Goal: Transaction & Acquisition: Purchase product/service

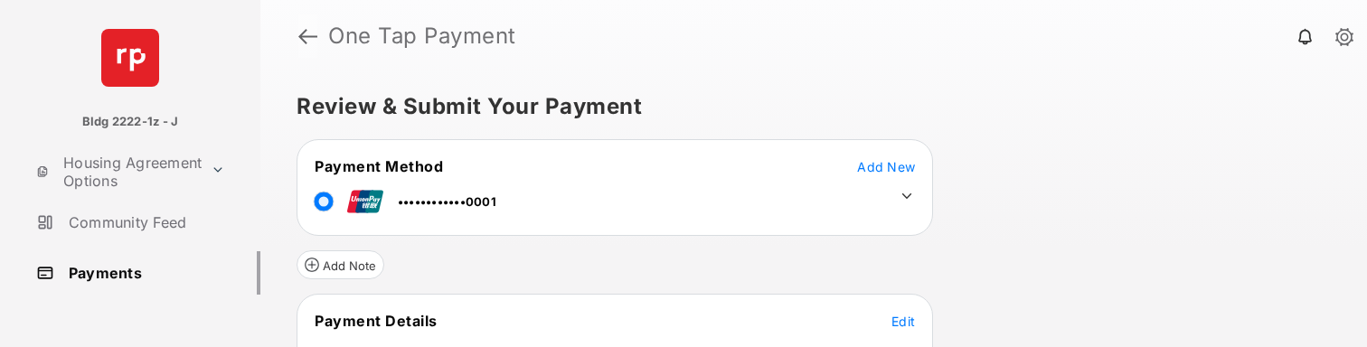
click at [307, 41] on link at bounding box center [307, 35] width 19 height 43
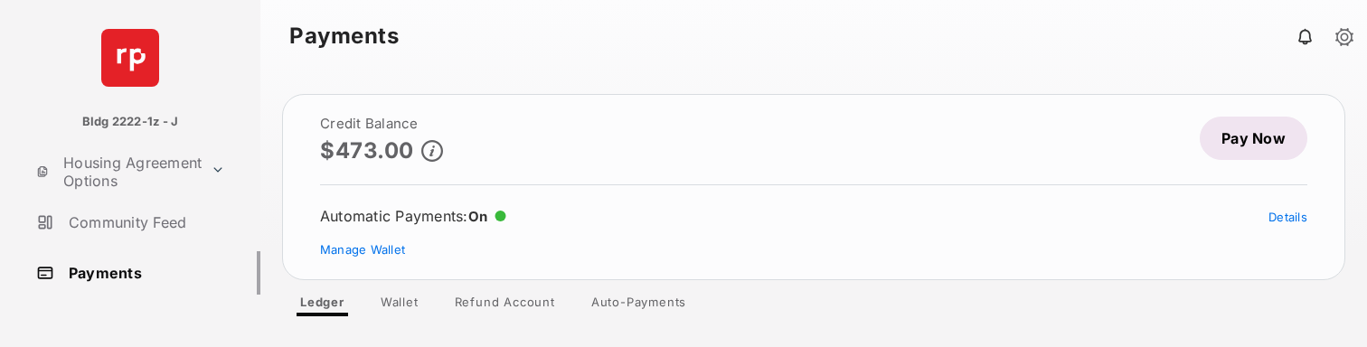
click at [1249, 138] on link "Pay Now" at bounding box center [1254, 138] width 108 height 43
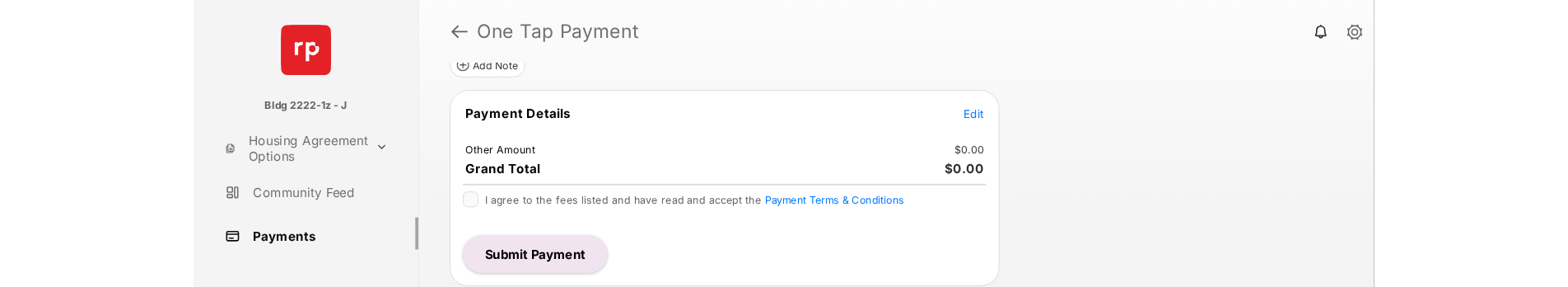
scroll to position [171, 0]
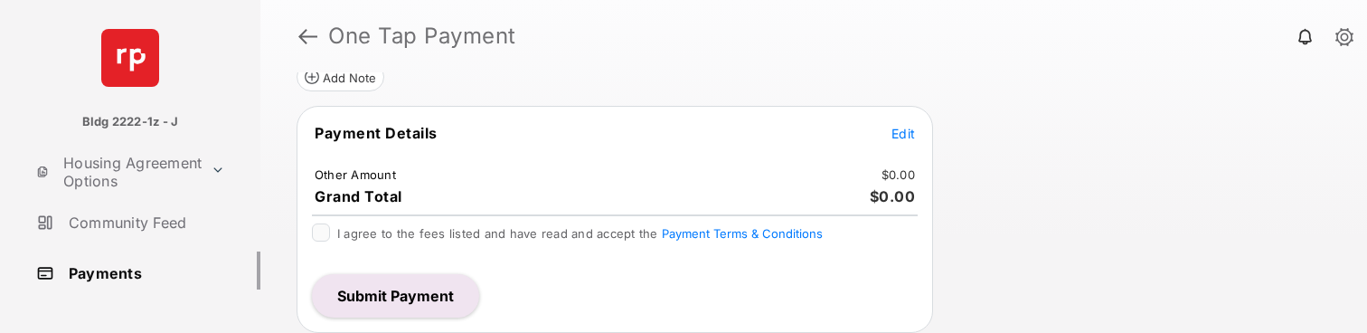
click at [904, 132] on span "Edit" at bounding box center [903, 133] width 24 height 15
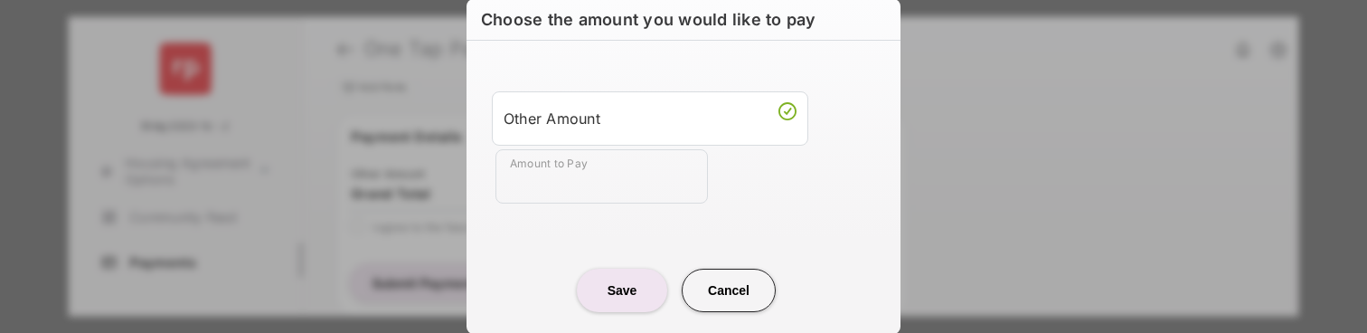
click at [573, 178] on input "Amount to Pay" at bounding box center [601, 176] width 212 height 54
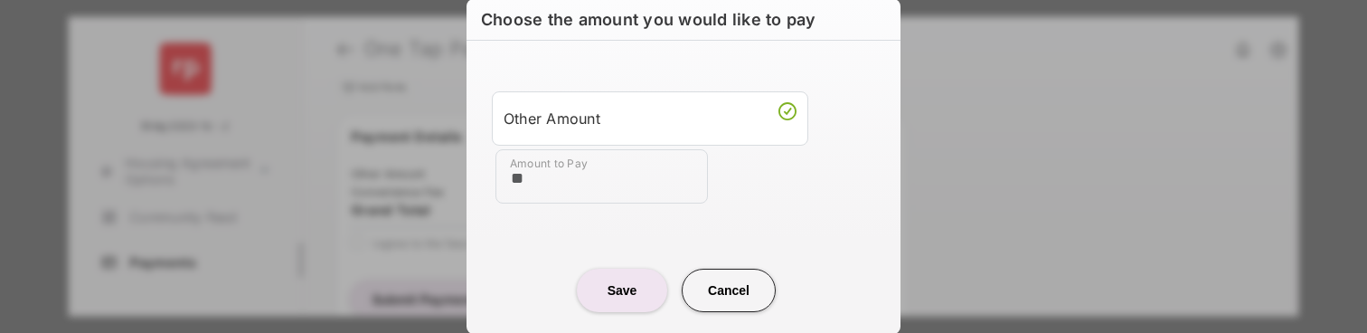
type input "**"
click at [622, 291] on button "Save" at bounding box center [622, 289] width 90 height 43
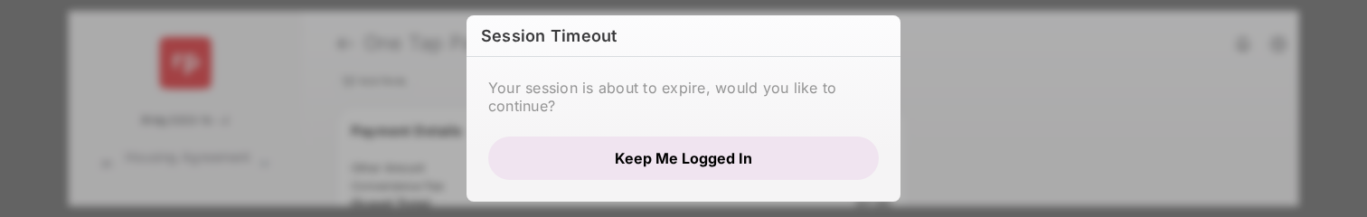
click at [685, 168] on button "Keep me logged in" at bounding box center [683, 158] width 391 height 43
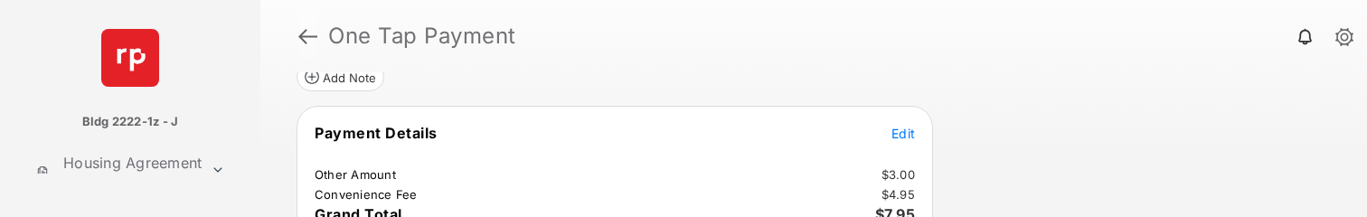
click at [306, 36] on link at bounding box center [307, 35] width 19 height 43
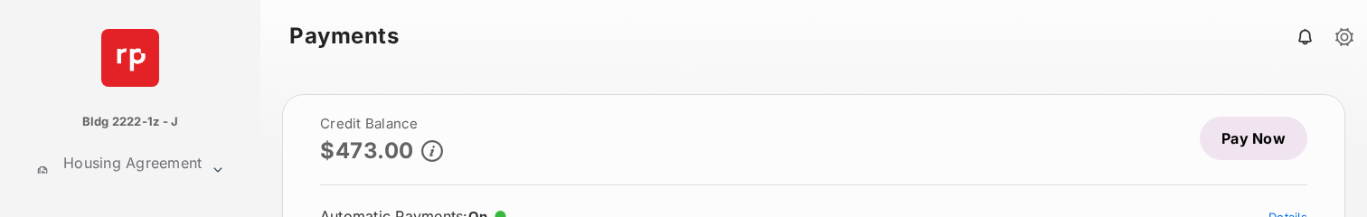
click at [1239, 142] on link "Pay Now" at bounding box center [1254, 138] width 108 height 43
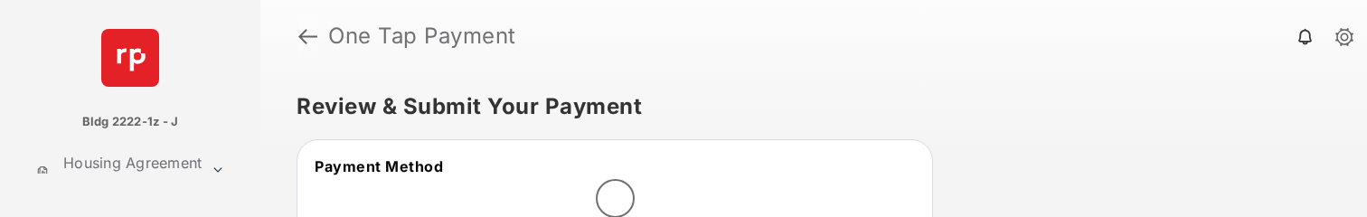
click at [311, 42] on link at bounding box center [307, 35] width 19 height 43
